Goal: Task Accomplishment & Management: Manage account settings

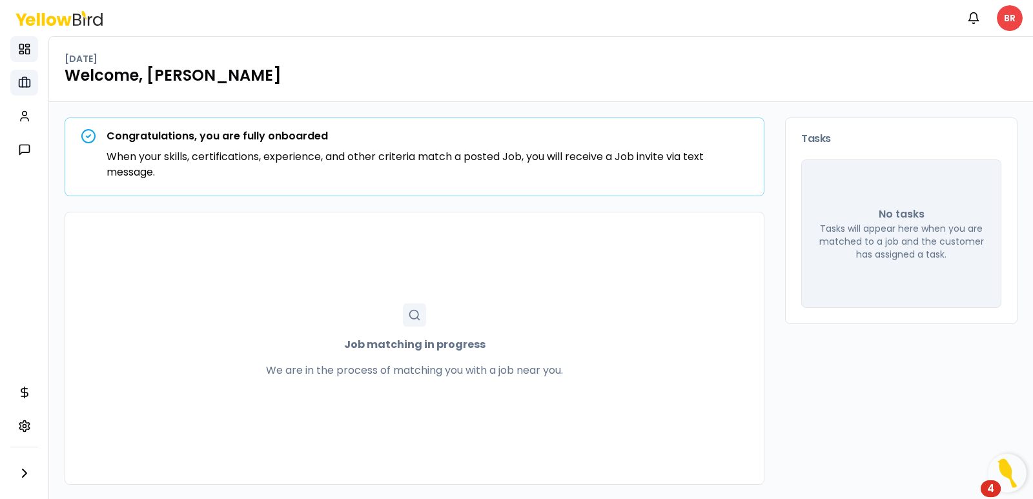
click at [21, 84] on icon at bounding box center [24, 82] width 13 height 13
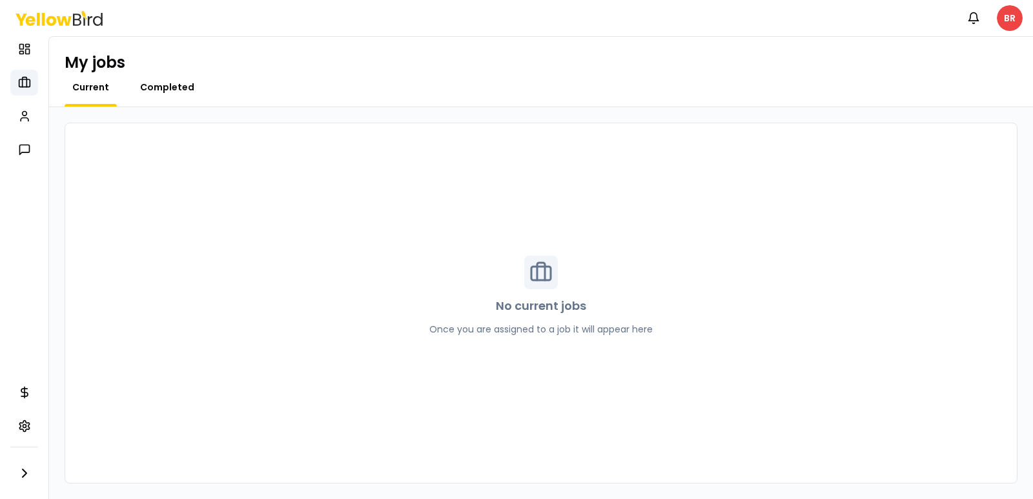
click at [172, 86] on span "Completed" at bounding box center [167, 87] width 54 height 13
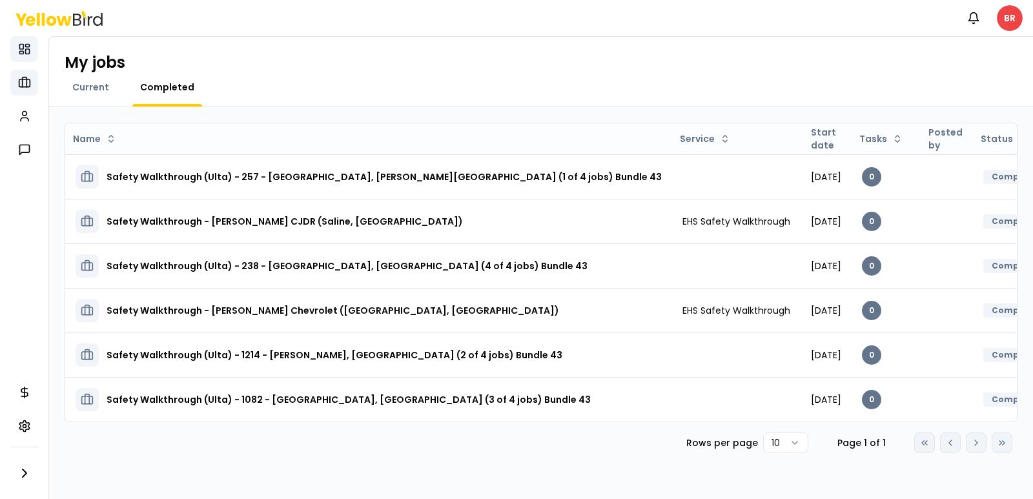
click at [23, 43] on icon at bounding box center [24, 49] width 13 height 13
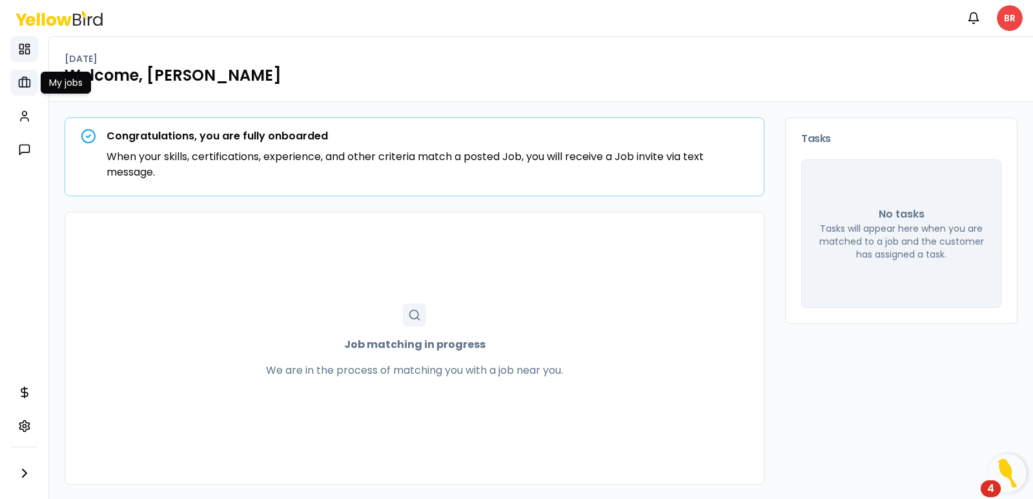
click at [20, 85] on icon at bounding box center [24, 82] width 13 height 13
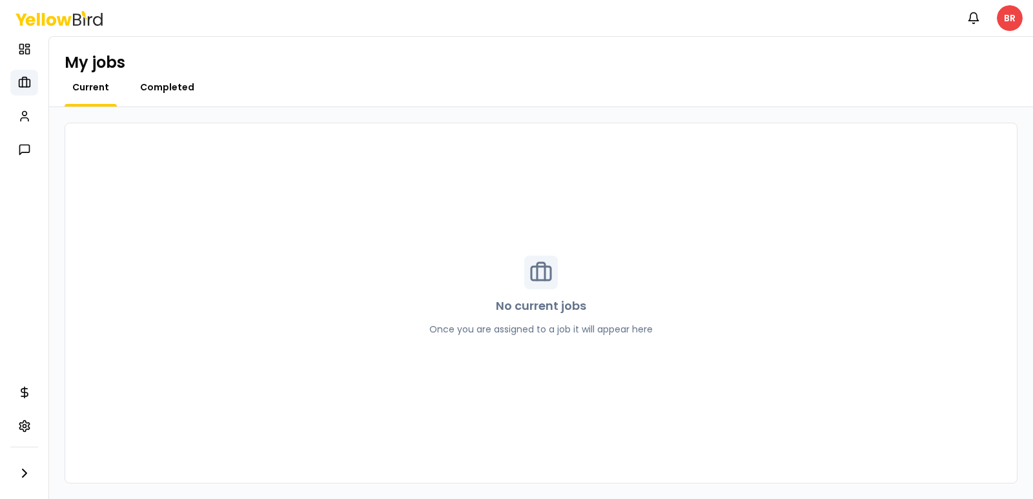
click at [179, 85] on span "Completed" at bounding box center [167, 87] width 54 height 13
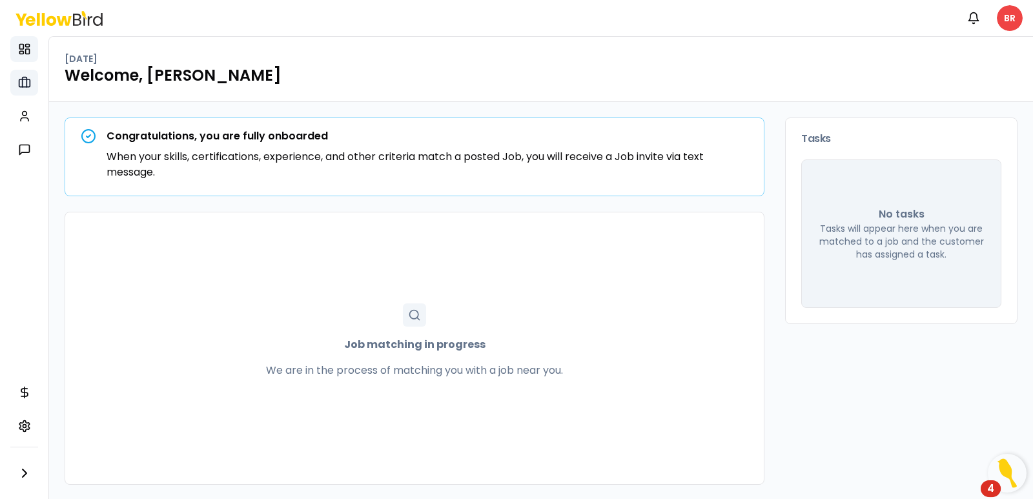
click at [20, 83] on icon at bounding box center [24, 82] width 13 height 13
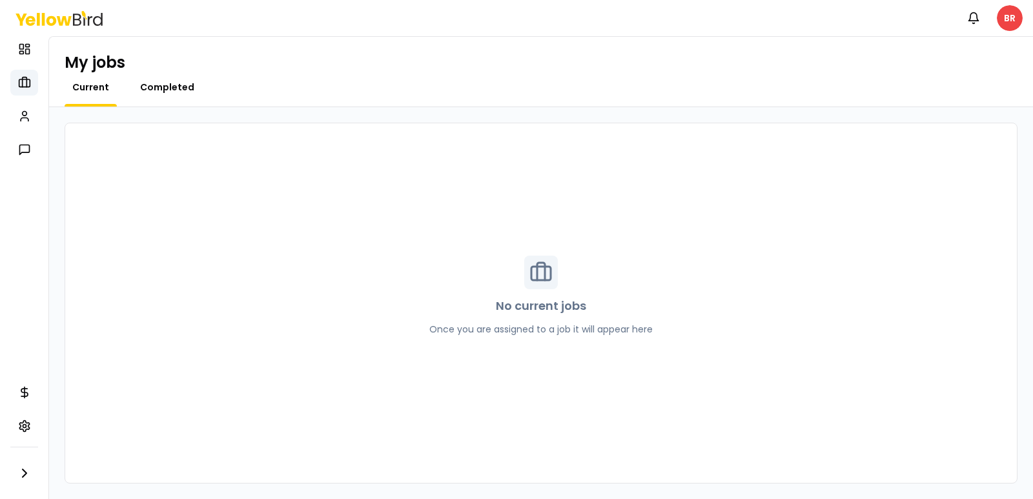
click at [178, 86] on span "Completed" at bounding box center [167, 87] width 54 height 13
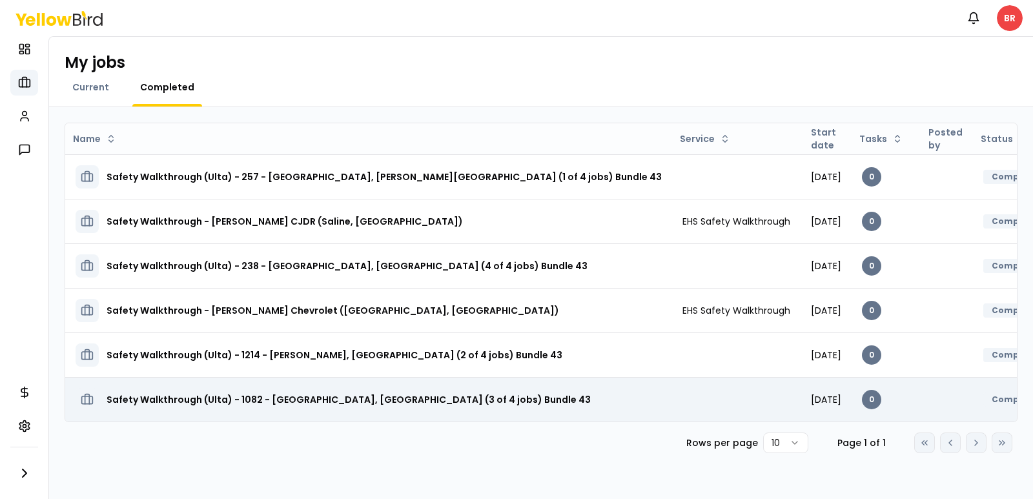
click at [365, 401] on h3 "Safety Walkthrough (Ulta) - 1082 - [GEOGRAPHIC_DATA], [GEOGRAPHIC_DATA] (3 of 4…" at bounding box center [348, 399] width 484 height 23
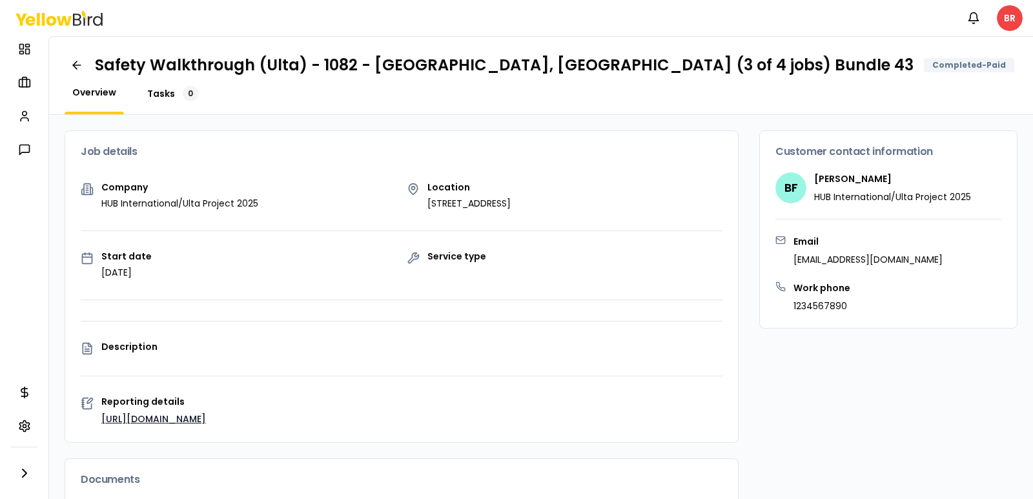
click at [155, 87] on span "Tasks" at bounding box center [161, 93] width 28 height 13
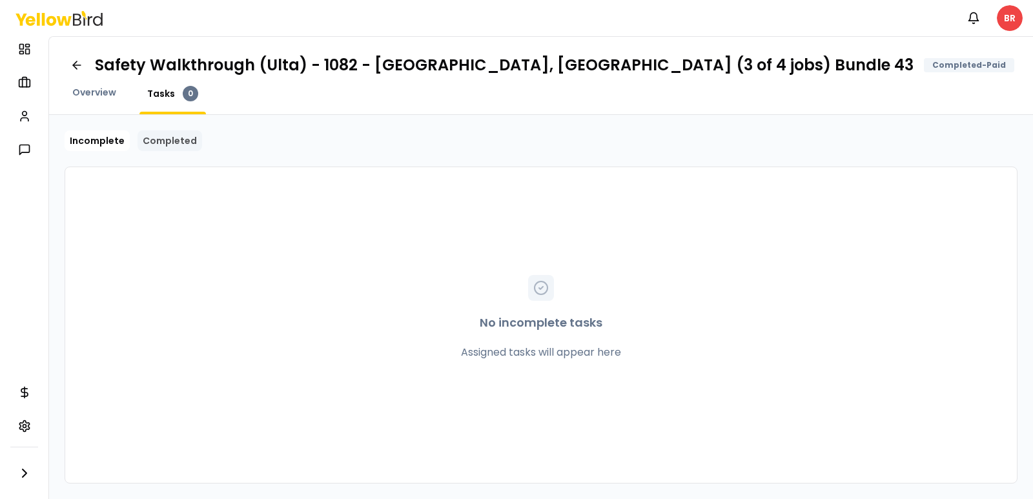
click at [171, 141] on link "Completed" at bounding box center [169, 140] width 65 height 21
click at [172, 139] on link "Completed" at bounding box center [169, 140] width 65 height 21
click at [168, 138] on link "Completed" at bounding box center [169, 140] width 65 height 21
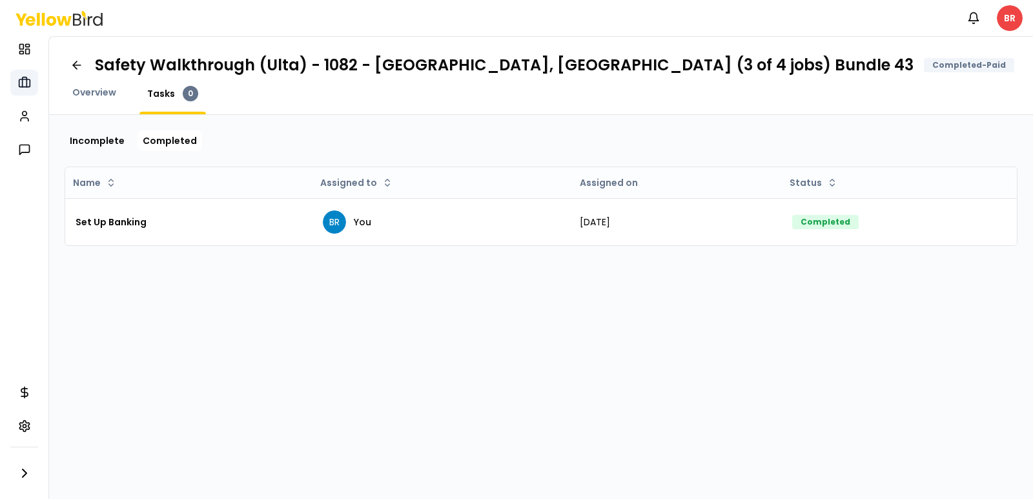
click at [26, 84] on icon at bounding box center [24, 82] width 5 height 10
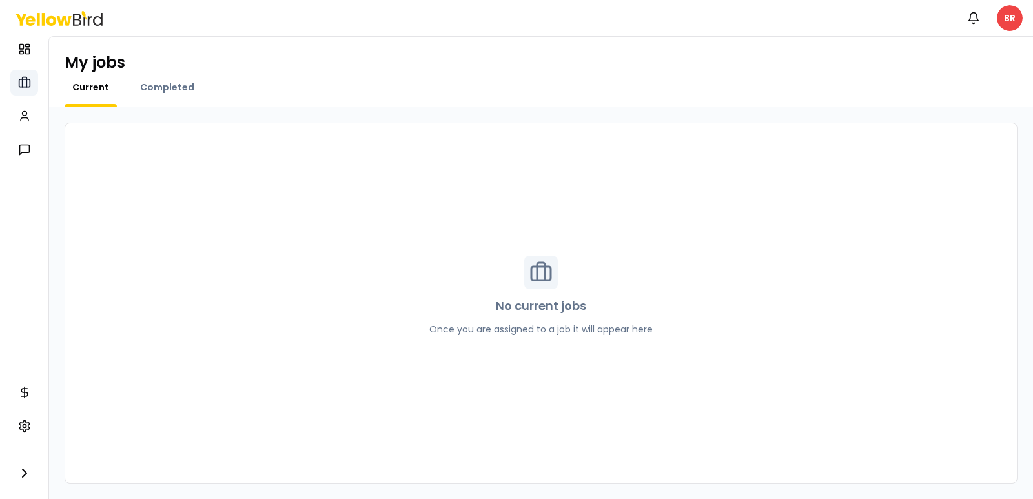
click at [26, 84] on icon at bounding box center [24, 82] width 5 height 10
click at [26, 51] on icon at bounding box center [24, 49] width 13 height 13
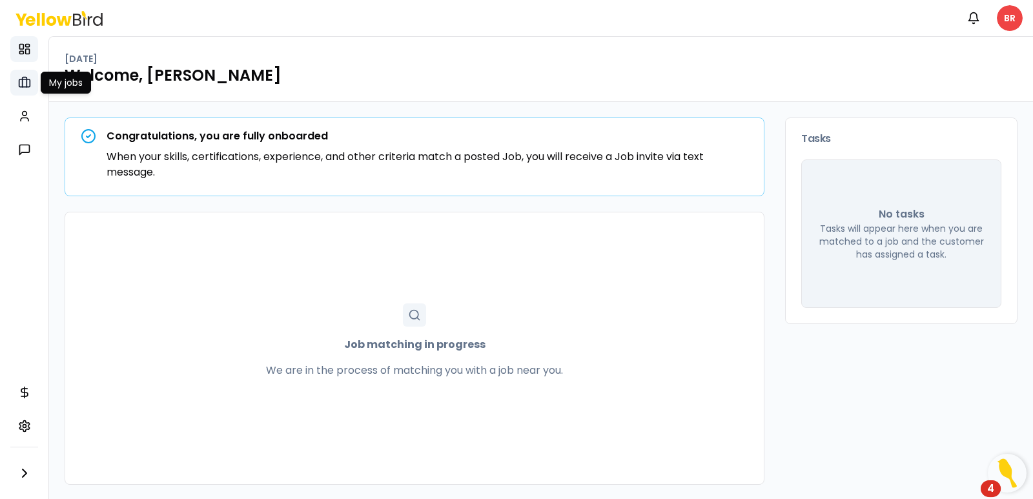
click at [23, 86] on icon at bounding box center [24, 82] width 13 height 13
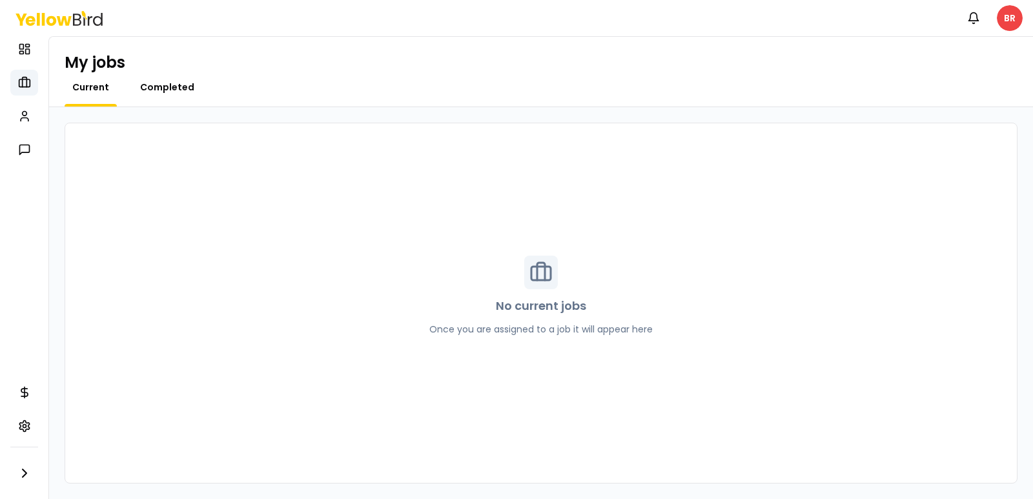
click at [163, 86] on span "Completed" at bounding box center [167, 87] width 54 height 13
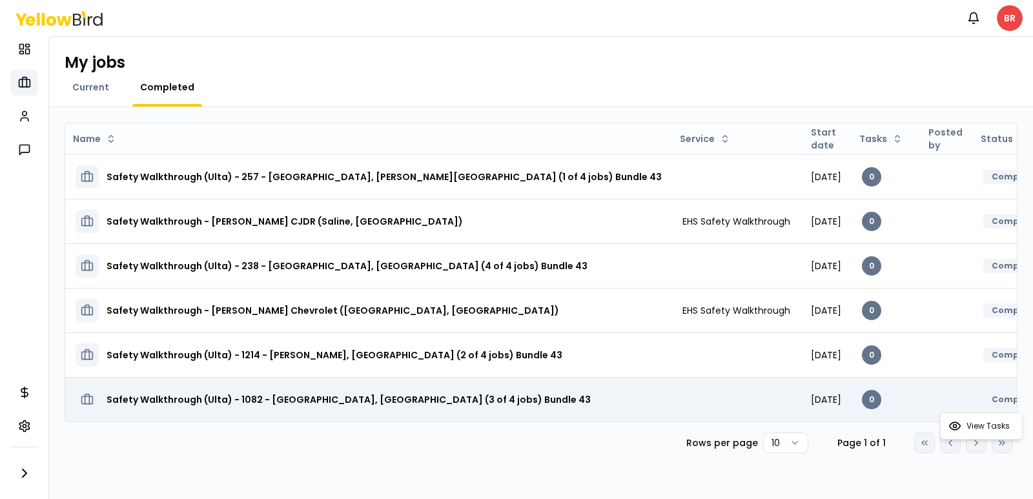
click at [1012, 398] on html "Notifications BR Dashboard My jobs My profile Messages Refer & earn Settings My…" at bounding box center [516, 249] width 1033 height 499
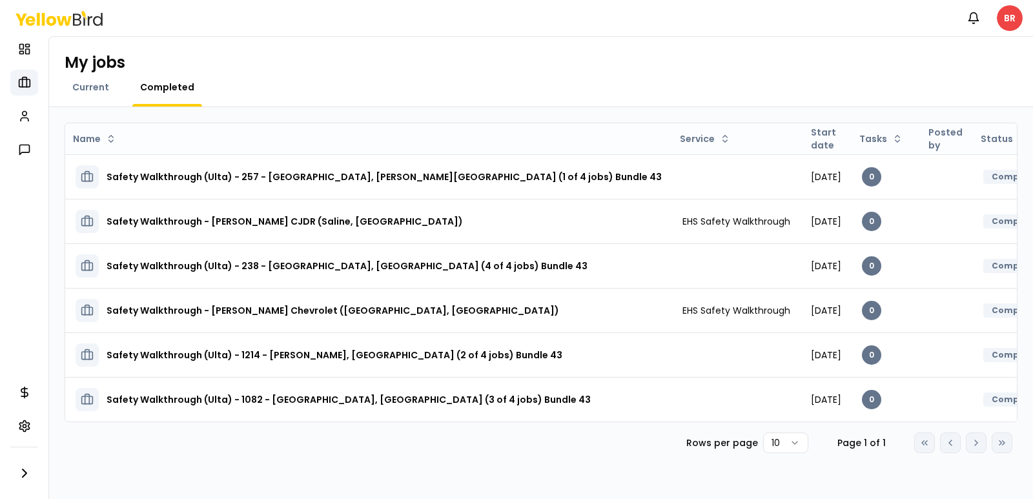
click at [546, 401] on html "Notifications BR Dashboard My jobs My profile Messages Refer & earn Settings My…" at bounding box center [516, 249] width 1033 height 499
